Goal: Transaction & Acquisition: Purchase product/service

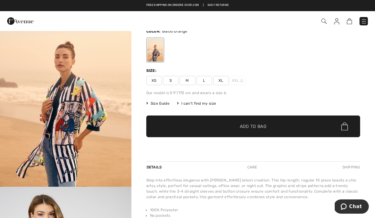
click at [186, 80] on span "M" at bounding box center [188, 80] width 16 height 9
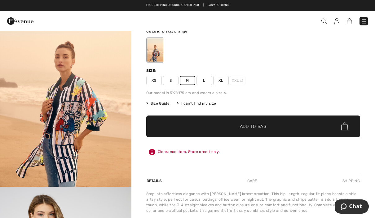
click at [261, 127] on span "Add to Bag" at bounding box center [253, 127] width 27 height 7
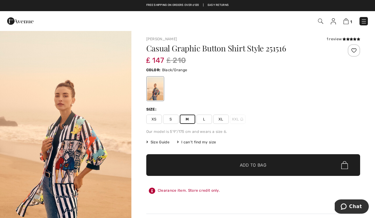
scroll to position [6, 0]
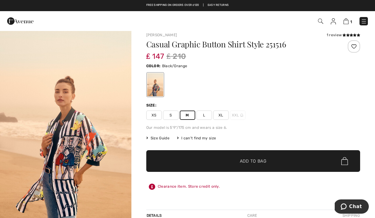
click at [348, 30] on div "1 Added to Bag Frank Lyman Casual Graphic Button Shirt Style 251516 ₤ 147 ₤ 210…" at bounding box center [187, 21] width 375 height 20
click at [332, 32] on div "Frank Lyman 1 review 1 review Casual Graphic Button Shirt Style 251516 ₤ 147 ₤ …" at bounding box center [254, 194] width 244 height 339
click at [336, 31] on div "Frank Lyman 1 review 1 review Casual Graphic Button Shirt Style 251516 ₤ 147 ₤ …" at bounding box center [254, 194] width 244 height 339
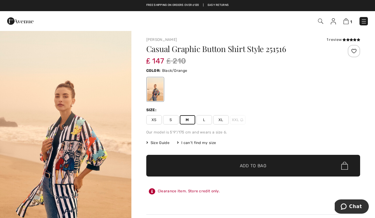
scroll to position [0, 0]
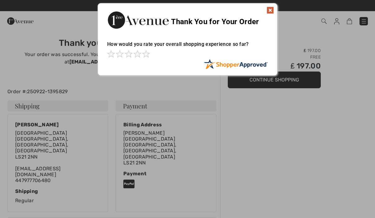
click at [273, 7] on img at bounding box center [270, 10] width 7 height 7
